Goal: Task Accomplishment & Management: Use online tool/utility

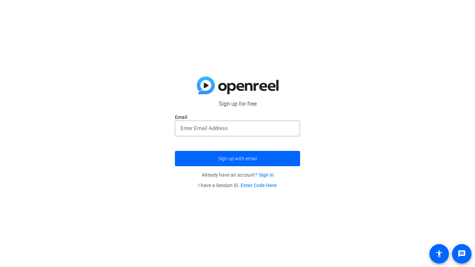
click at [265, 176] on link "Sign in" at bounding box center [266, 175] width 15 height 6
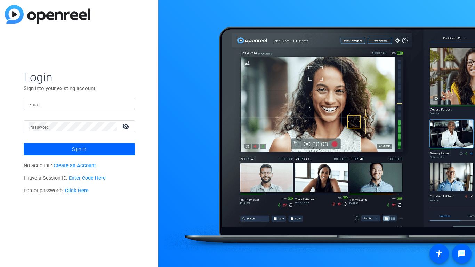
click at [79, 165] on link "Create an Account" at bounding box center [75, 166] width 42 height 6
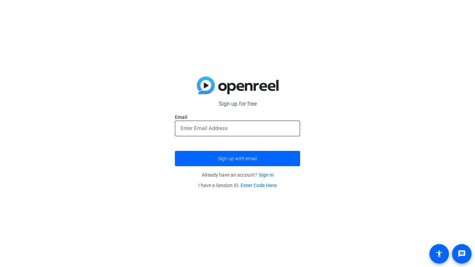
click at [233, 129] on input "email" at bounding box center [237, 128] width 114 height 8
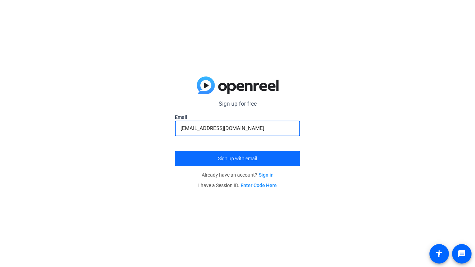
type input "[EMAIL_ADDRESS][DOMAIN_NAME]"
click at [228, 158] on span "Sign up with email" at bounding box center [237, 158] width 39 height 0
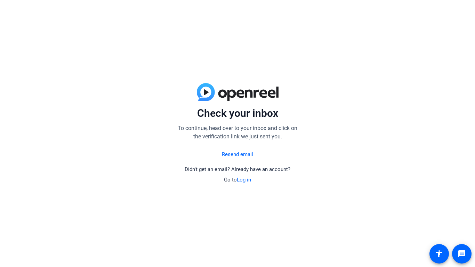
click at [228, 156] on link "Resend email" at bounding box center [237, 154] width 31 height 8
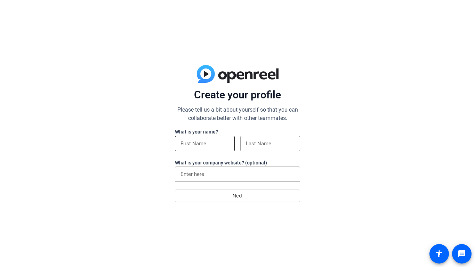
click at [197, 140] on input at bounding box center [204, 143] width 49 height 8
type input "declan"
click at [282, 147] on input at bounding box center [270, 143] width 49 height 8
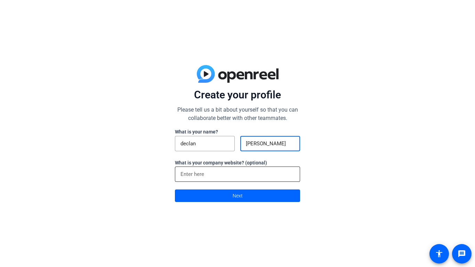
type input "bork"
click at [211, 178] on div at bounding box center [237, 173] width 114 height 15
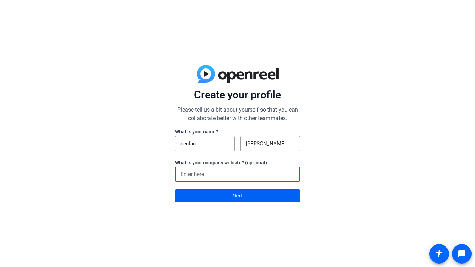
click at [222, 197] on span at bounding box center [237, 195] width 124 height 17
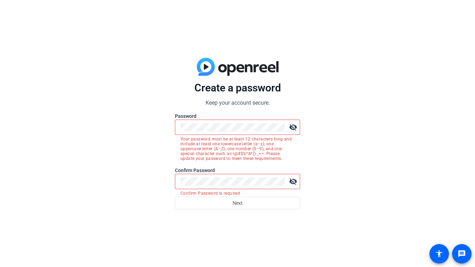
click at [291, 129] on mat-icon "visibility_off" at bounding box center [293, 127] width 14 height 14
click at [291, 126] on mat-icon "visibility" at bounding box center [293, 127] width 14 height 14
click at [294, 128] on mat-icon "visibility_off" at bounding box center [293, 127] width 14 height 14
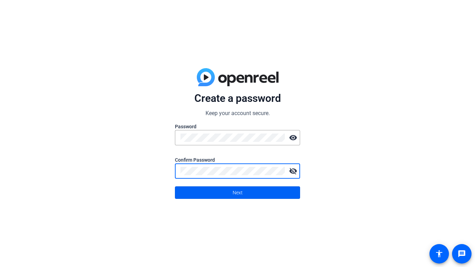
click at [268, 195] on span at bounding box center [237, 192] width 124 height 17
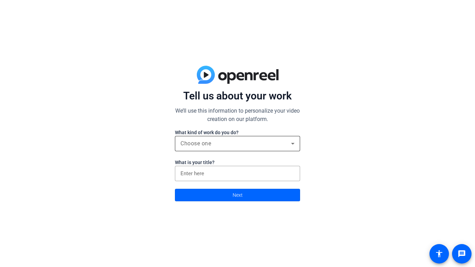
click at [241, 147] on div "Choose one" at bounding box center [235, 143] width 110 height 8
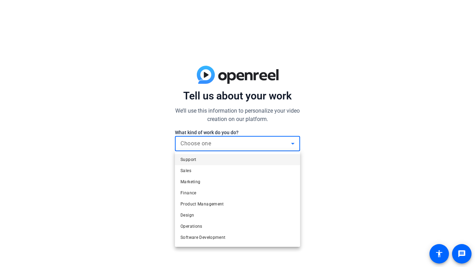
click at [353, 188] on div at bounding box center [237, 133] width 475 height 267
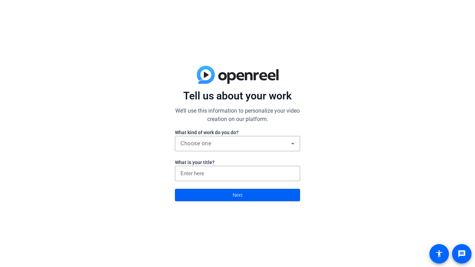
click at [250, 198] on span at bounding box center [237, 195] width 124 height 17
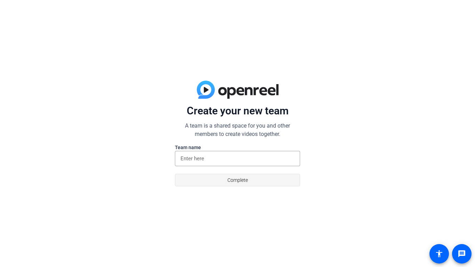
click at [240, 184] on span "Complete" at bounding box center [237, 179] width 21 height 13
click at [228, 162] on input at bounding box center [237, 158] width 114 height 8
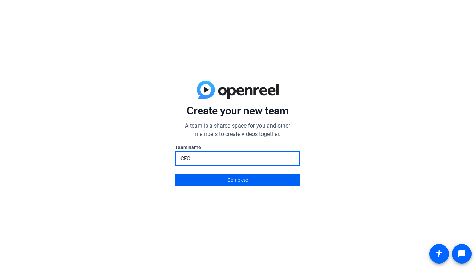
type input "CFC"
click at [279, 184] on span at bounding box center [237, 180] width 124 height 17
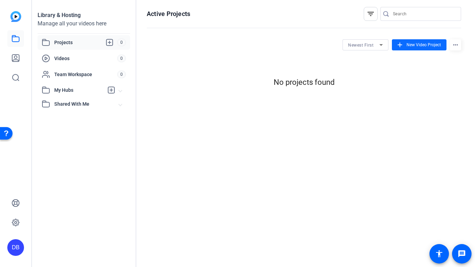
click at [421, 50] on span at bounding box center [419, 44] width 55 height 17
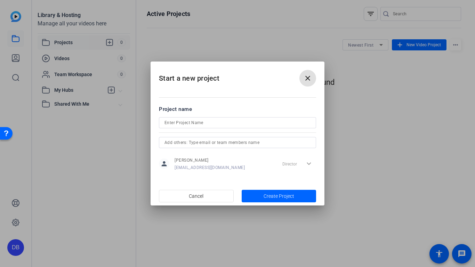
click at [213, 123] on input at bounding box center [237, 122] width 146 height 8
type input "science"
click at [225, 142] on input "text" at bounding box center [237, 142] width 146 height 8
click at [273, 196] on span "Create Project" at bounding box center [278, 195] width 31 height 7
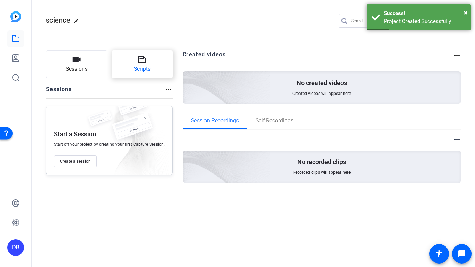
click at [127, 66] on button "Scripts" at bounding box center [143, 64] width 62 height 28
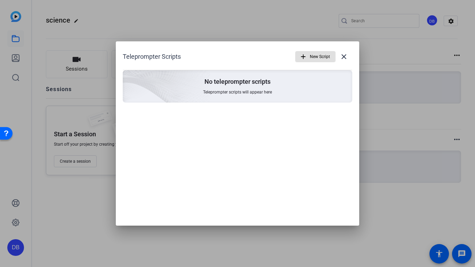
click at [315, 58] on span "New Script" at bounding box center [320, 56] width 20 height 13
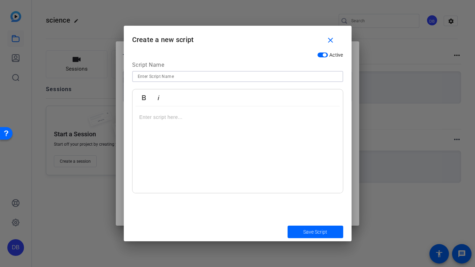
click at [170, 75] on input at bounding box center [238, 76] width 200 height 8
type input "cell"
click at [179, 124] on div at bounding box center [237, 149] width 210 height 87
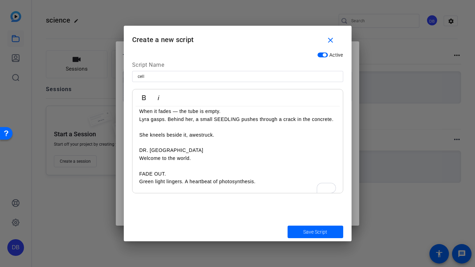
scroll to position [8880, 2]
click at [309, 230] on span "Save Script" at bounding box center [315, 231] width 24 height 7
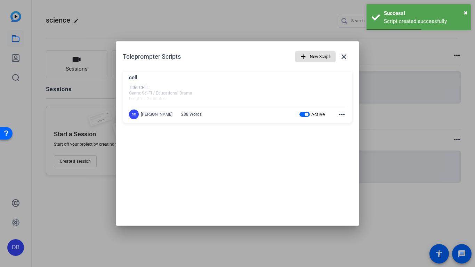
click at [341, 112] on mat-icon "more_horiz" at bounding box center [341, 114] width 8 height 8
click at [320, 84] on div at bounding box center [237, 133] width 475 height 267
click at [342, 51] on span at bounding box center [343, 56] width 17 height 17
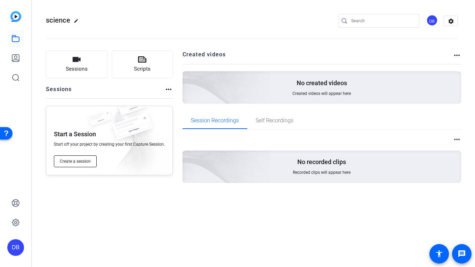
click at [80, 162] on span "Create a session" at bounding box center [75, 161] width 31 height 6
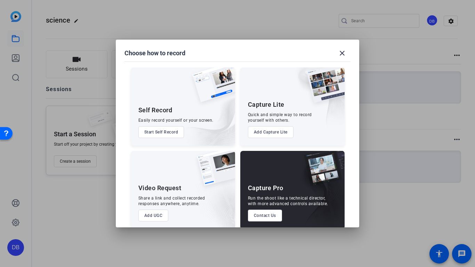
scroll to position [9, 0]
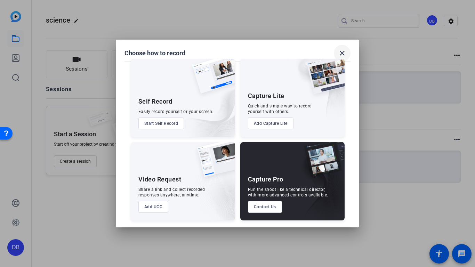
click at [345, 51] on mat-icon "close" at bounding box center [342, 53] width 8 height 8
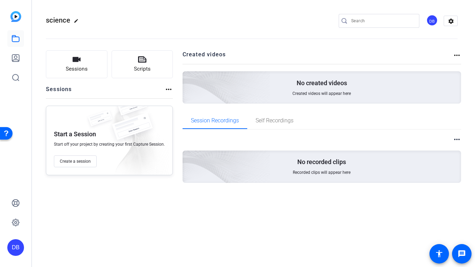
click at [269, 88] on div "No created videos Created videos will appear here" at bounding box center [321, 87] width 279 height 32
click at [95, 67] on button "Sessions" at bounding box center [77, 64] width 62 height 28
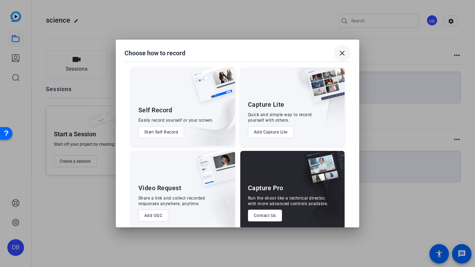
click at [341, 51] on mat-icon "close" at bounding box center [342, 53] width 8 height 8
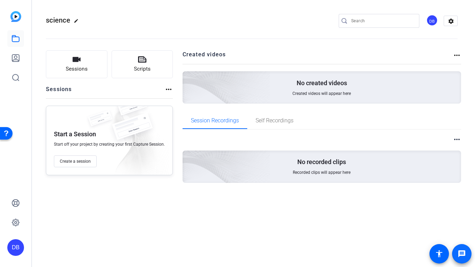
click at [459, 253] on mat-icon "message" at bounding box center [461, 253] width 8 height 8
click at [19, 201] on icon at bounding box center [15, 203] width 8 height 8
click at [281, 122] on span "Self Recordings" at bounding box center [274, 121] width 38 height 6
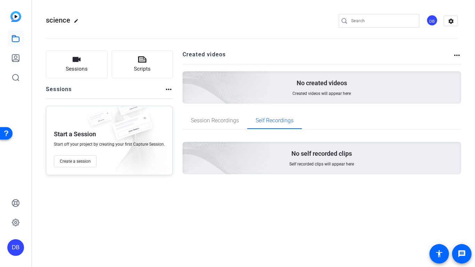
click at [327, 150] on p "No self recorded clips" at bounding box center [321, 153] width 60 height 8
click at [253, 93] on img at bounding box center [188, 77] width 166 height 151
click at [51, 73] on button "Sessions" at bounding box center [77, 64] width 62 height 28
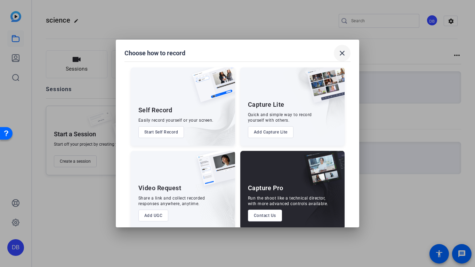
click at [342, 55] on mat-icon "close" at bounding box center [342, 53] width 8 height 8
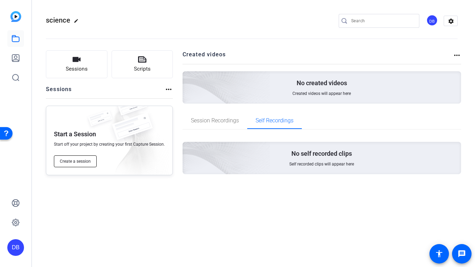
click at [80, 163] on span "Create a session" at bounding box center [75, 161] width 31 height 6
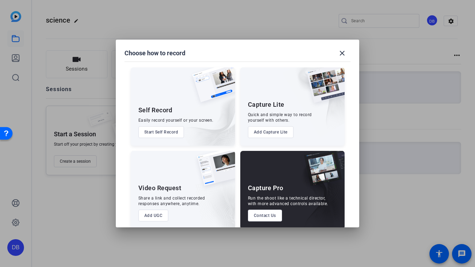
click at [156, 128] on button "Start Self Record" at bounding box center [161, 132] width 46 height 12
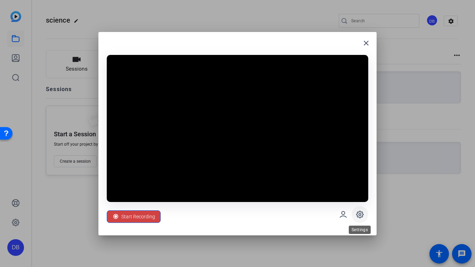
click at [359, 216] on icon at bounding box center [359, 214] width 8 height 8
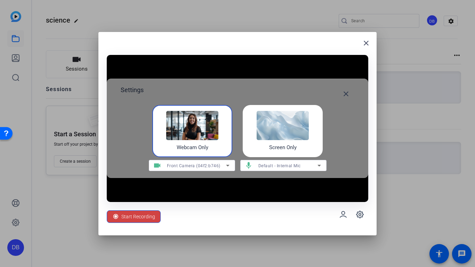
click at [288, 132] on img at bounding box center [282, 125] width 52 height 29
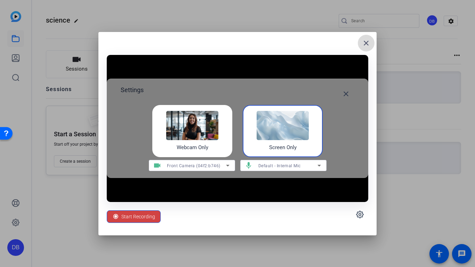
click at [367, 41] on mat-icon "close" at bounding box center [366, 43] width 8 height 8
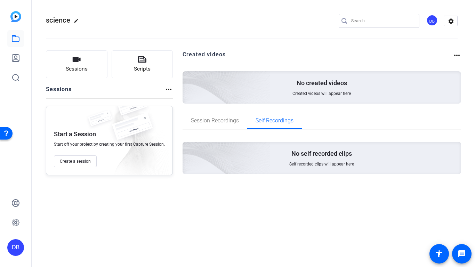
click at [312, 157] on div "No self recorded clips Self recorded clips will appear here" at bounding box center [321, 158] width 279 height 32
click at [239, 154] on img at bounding box center [188, 148] width 166 height 151
click at [79, 157] on button "Create a session" at bounding box center [75, 161] width 43 height 12
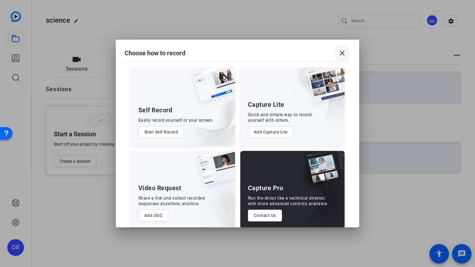
click at [344, 52] on mat-icon "close" at bounding box center [342, 53] width 8 height 8
